Goal: Task Accomplishment & Management: Use online tool/utility

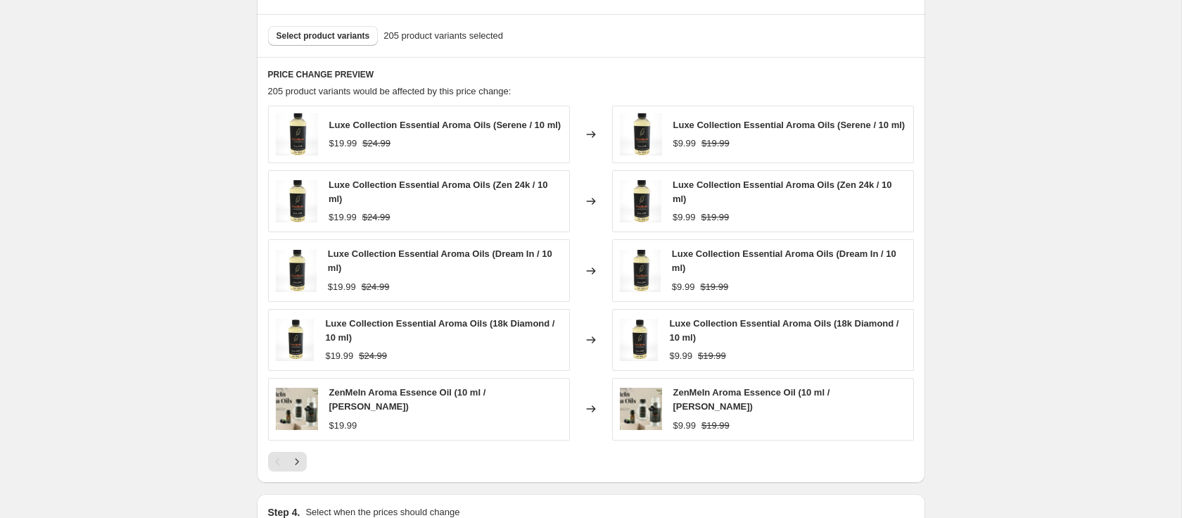
scroll to position [937, 0]
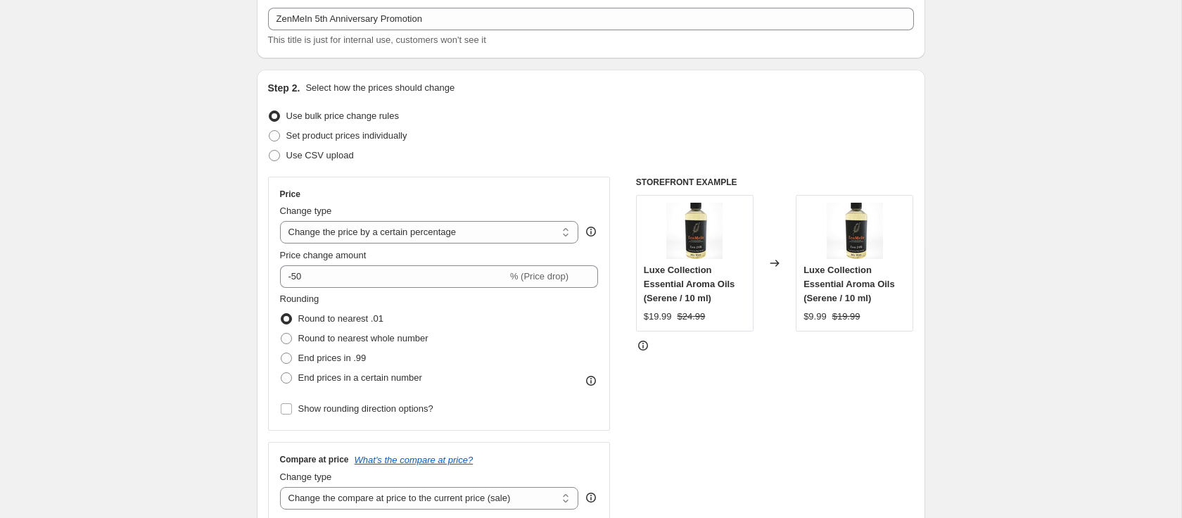
scroll to position [173, 0]
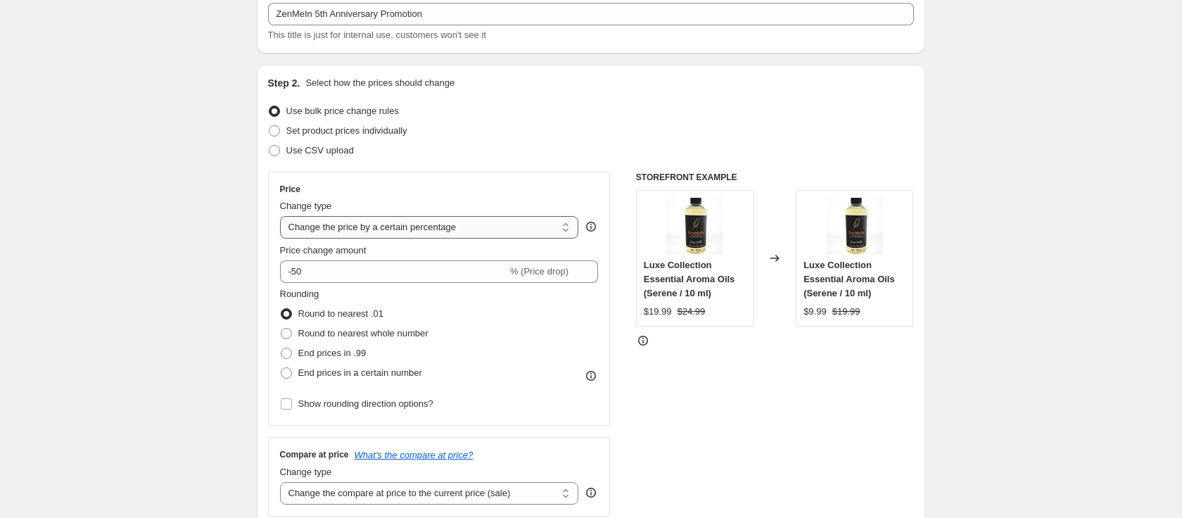
click at [375, 224] on select "Change the price to a certain amount Change the price by a certain amount Chang…" at bounding box center [429, 227] width 299 height 23
select select "bcap"
click at [280, 216] on select "Change the price to a certain amount Change the price by a certain amount Chang…" at bounding box center [429, 227] width 299 height 23
type input "-12.00"
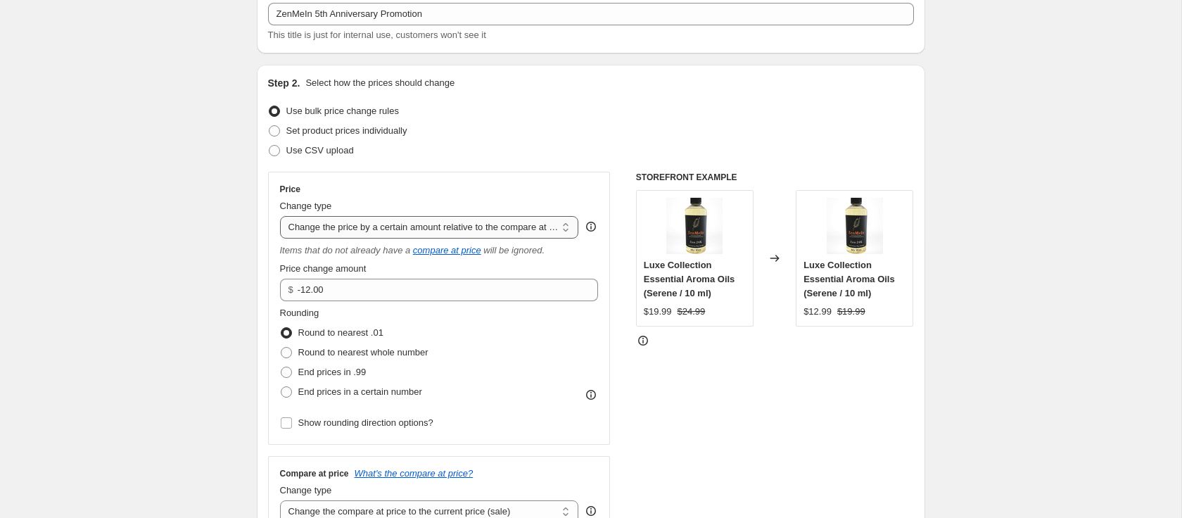
click at [381, 237] on select "Change the price to a certain amount Change the price by a certain amount Chang…" at bounding box center [429, 227] width 299 height 23
select select "pcap"
click at [280, 216] on select "Change the price to a certain amount Change the price by a certain amount Chang…" at bounding box center [429, 227] width 299 height 23
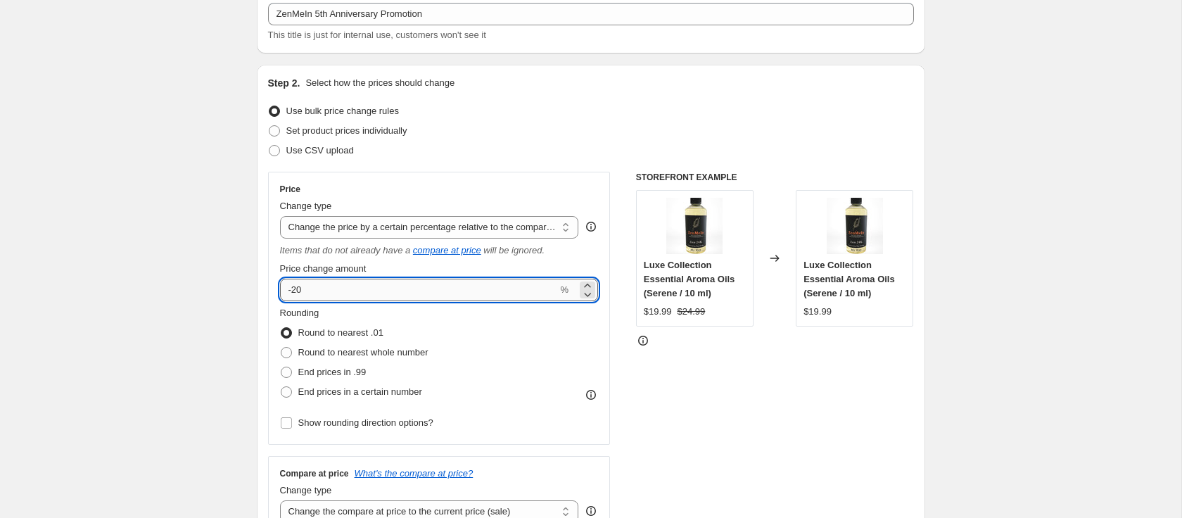
click at [336, 291] on input "-20" at bounding box center [419, 290] width 278 height 23
type input "-2"
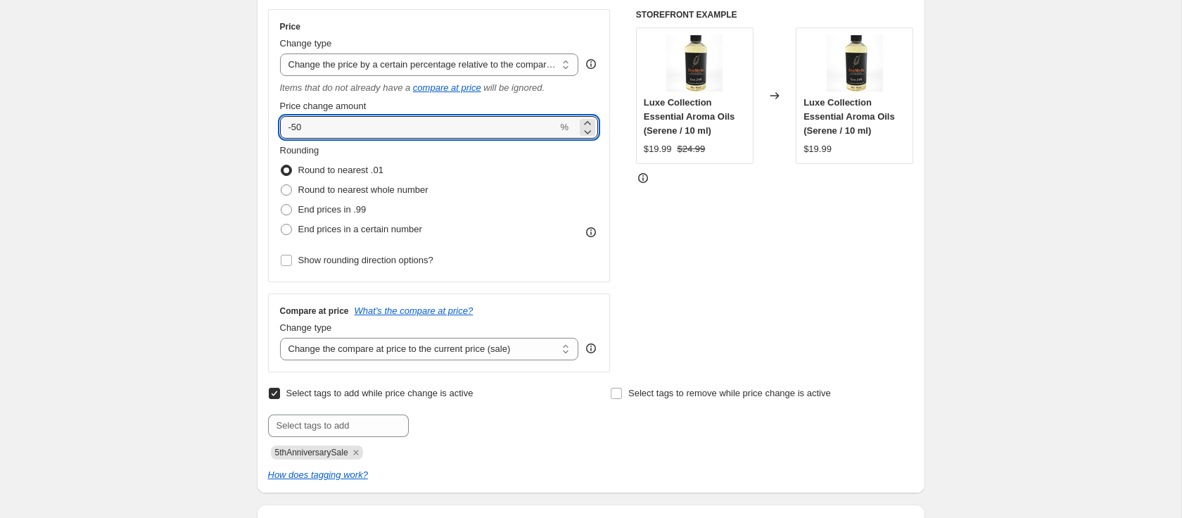
scroll to position [340, 0]
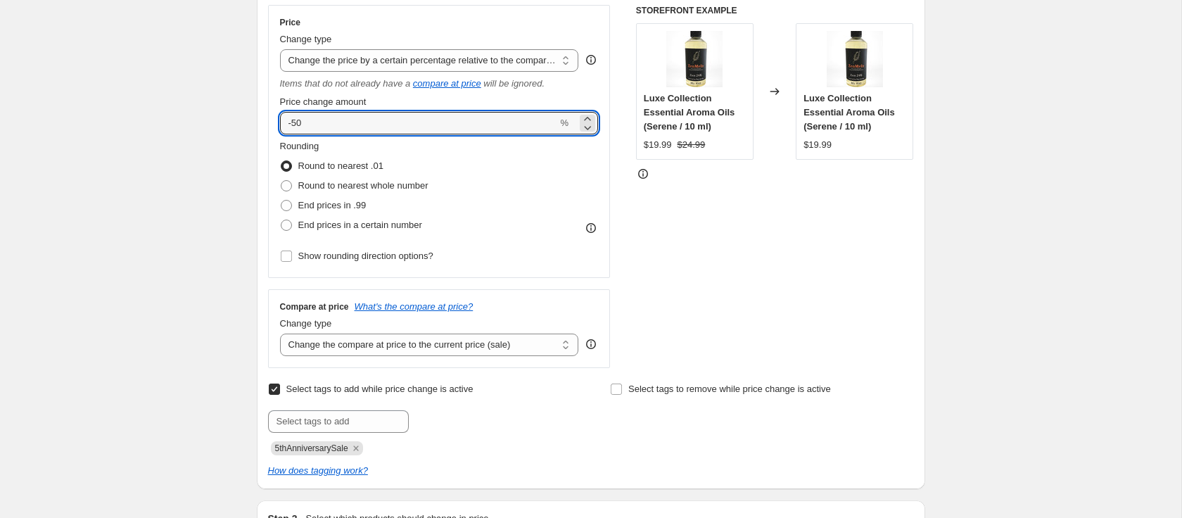
type input "-50"
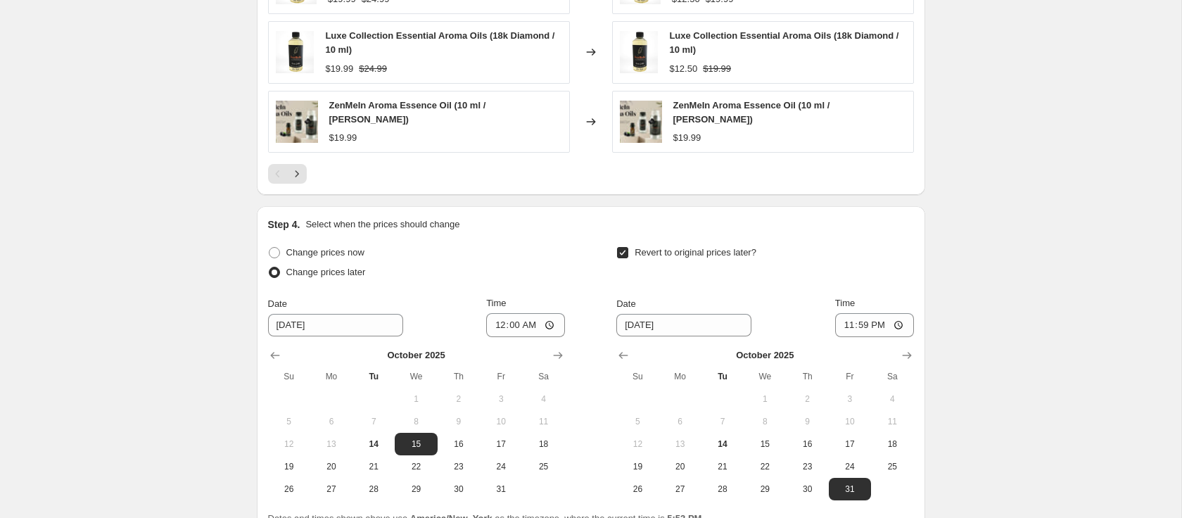
scroll to position [1374, 0]
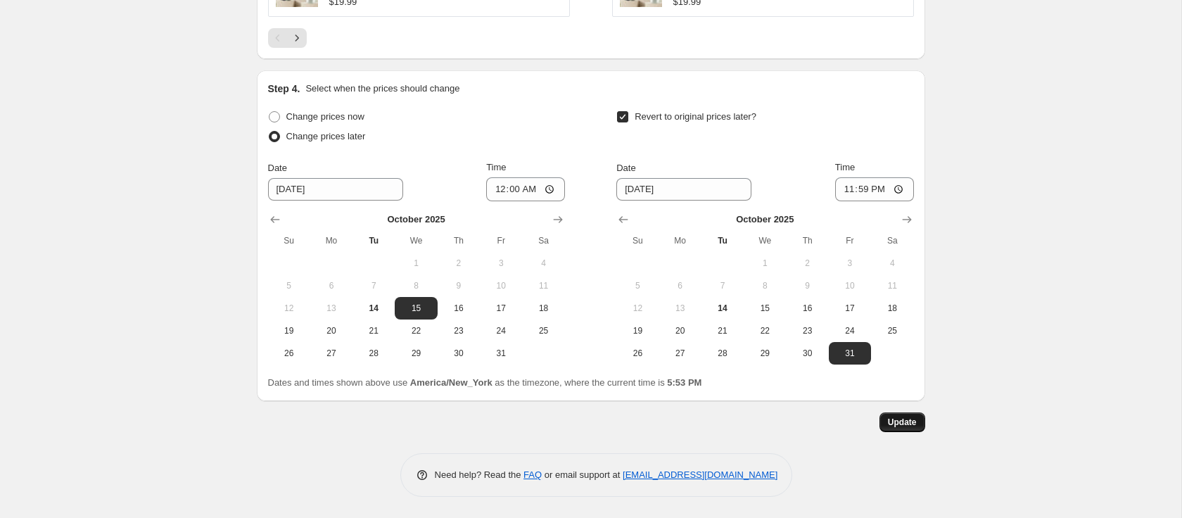
click at [914, 421] on span "Update" at bounding box center [902, 422] width 29 height 11
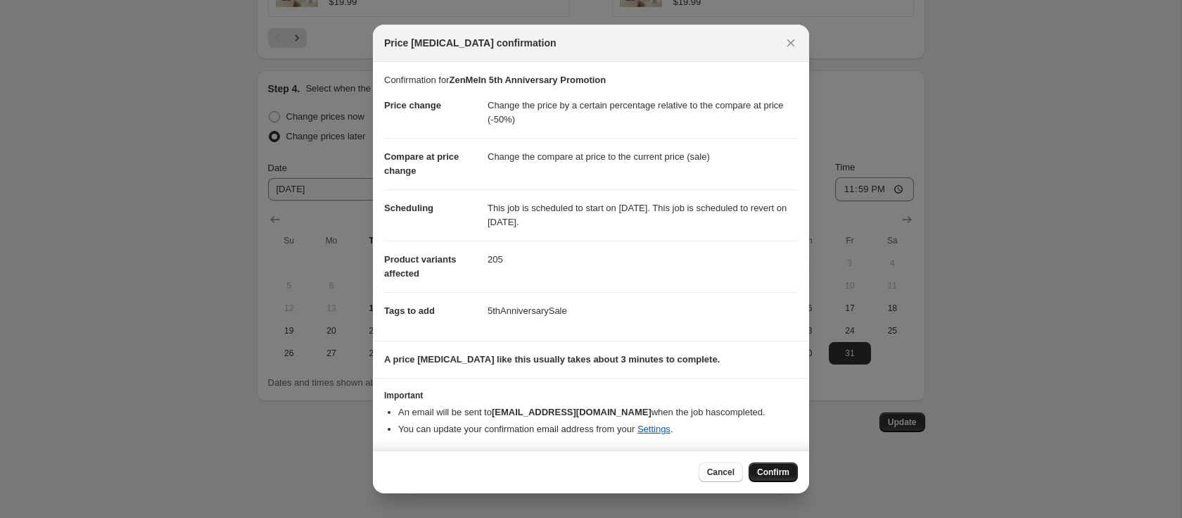
click at [755, 474] on button "Confirm" at bounding box center [773, 472] width 49 height 20
